Goal: Information Seeking & Learning: Learn about a topic

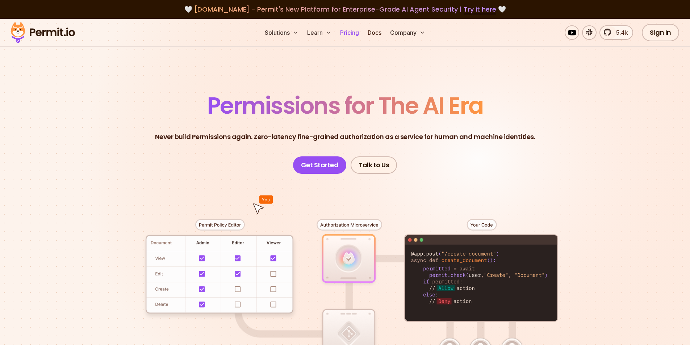
click at [352, 35] on link "Pricing" at bounding box center [349, 32] width 25 height 14
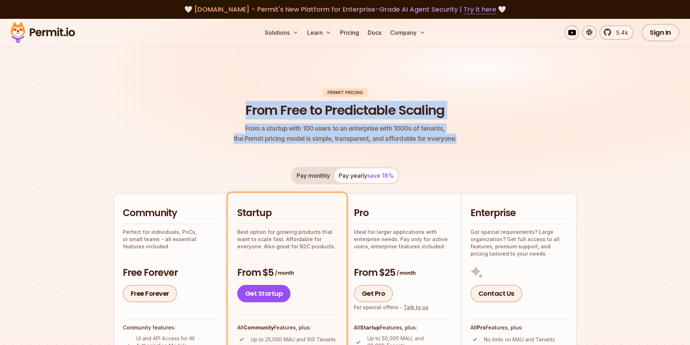
drag, startPoint x: 243, startPoint y: 109, endPoint x: 472, endPoint y: 141, distance: 231.4
click at [472, 140] on header "Permit Pricing From Free to Predictable Scaling From a startup with 100 users t…" at bounding box center [345, 116] width 464 height 56
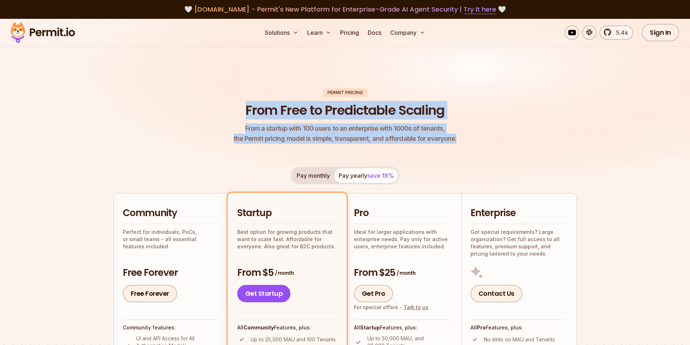
drag, startPoint x: 240, startPoint y: 102, endPoint x: 468, endPoint y: 136, distance: 230.3
click at [468, 136] on header "Permit Pricing From Free to Predictable Scaling From a startup with 100 users t…" at bounding box center [345, 116] width 464 height 56
click at [476, 132] on header "Permit Pricing From Free to Predictable Scaling From a startup with 100 users t…" at bounding box center [345, 116] width 464 height 56
drag, startPoint x: 466, startPoint y: 141, endPoint x: 243, endPoint y: 111, distance: 225.5
click at [243, 111] on header "Permit Pricing From Free to Predictable Scaling From a startup with 100 users t…" at bounding box center [345, 116] width 464 height 56
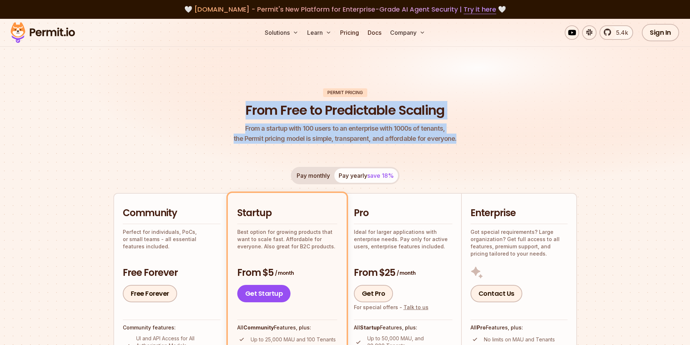
click at [217, 84] on img at bounding box center [345, 111] width 690 height 184
click at [221, 74] on img at bounding box center [345, 111] width 690 height 184
